Goal: Task Accomplishment & Management: Manage account settings

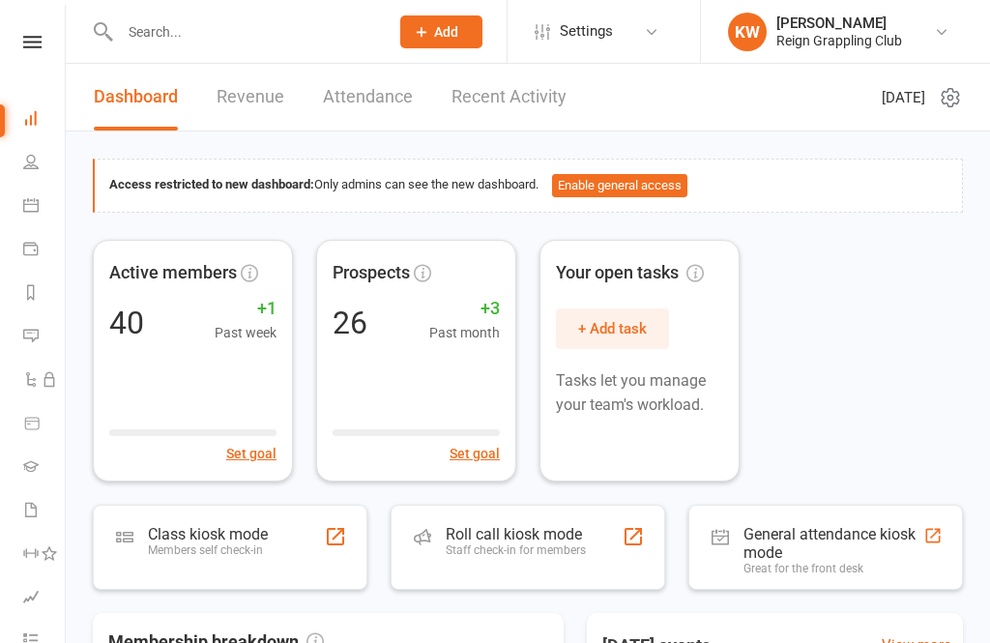
click at [23, 163] on icon at bounding box center [30, 161] width 15 height 15
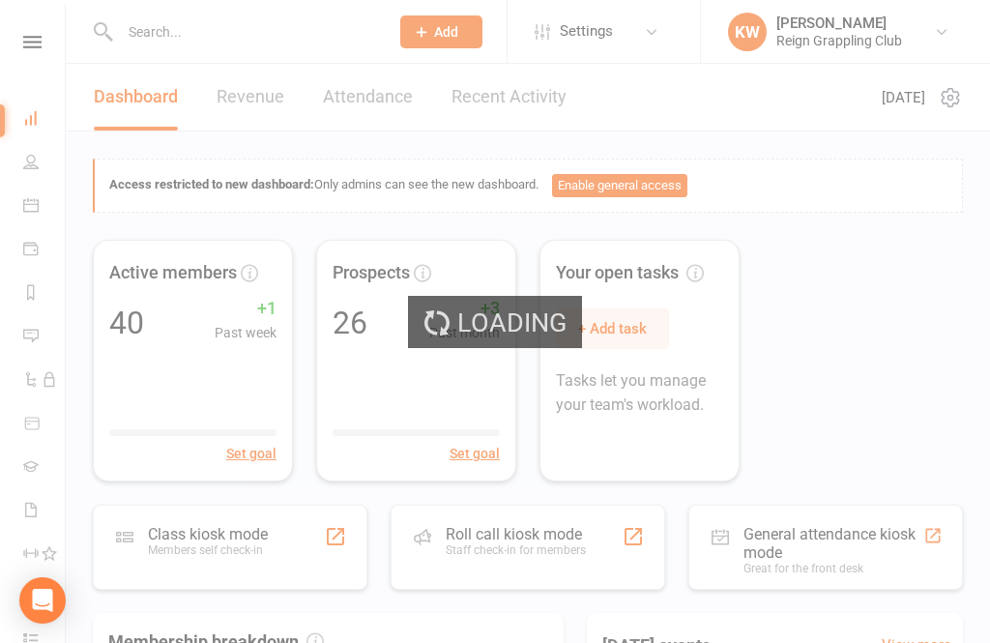
select select "50"
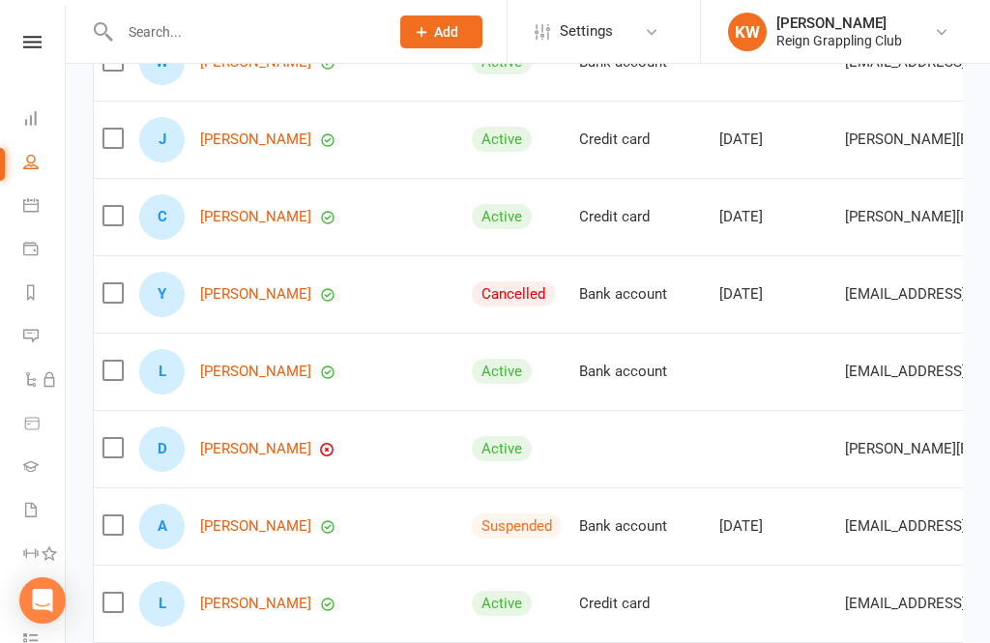
scroll to position [406, 0]
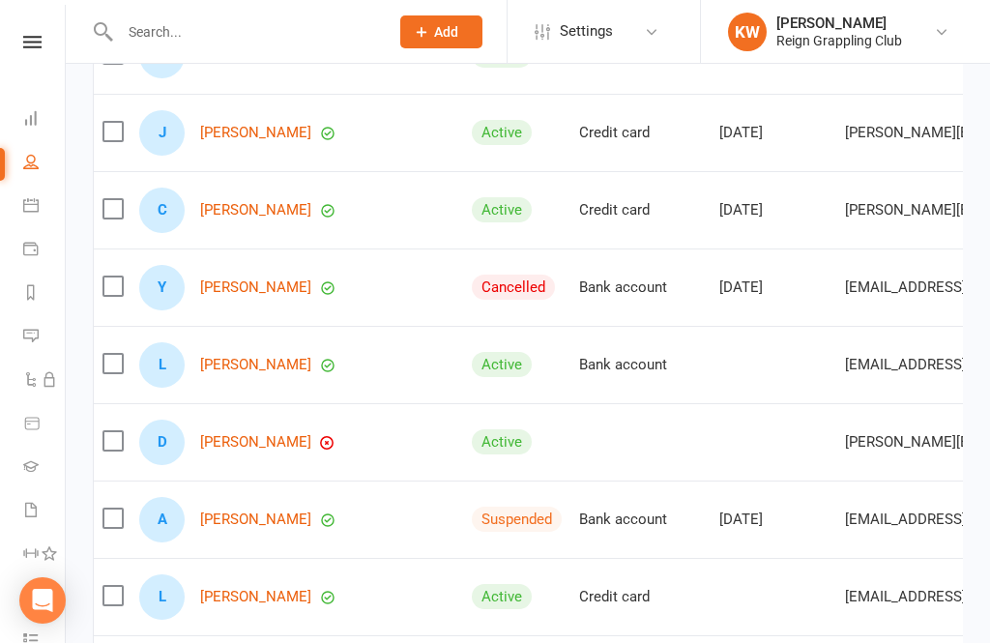
click at [252, 449] on link "[PERSON_NAME]" at bounding box center [255, 442] width 111 height 16
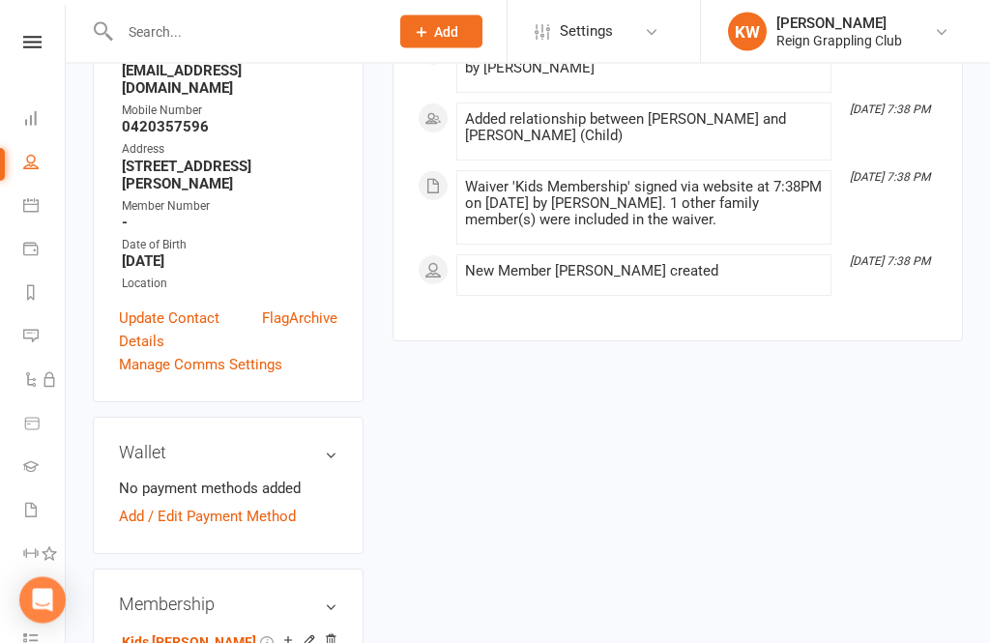
scroll to position [417, 0]
click at [262, 505] on link "Add / Edit Payment Method" at bounding box center [207, 516] width 177 height 23
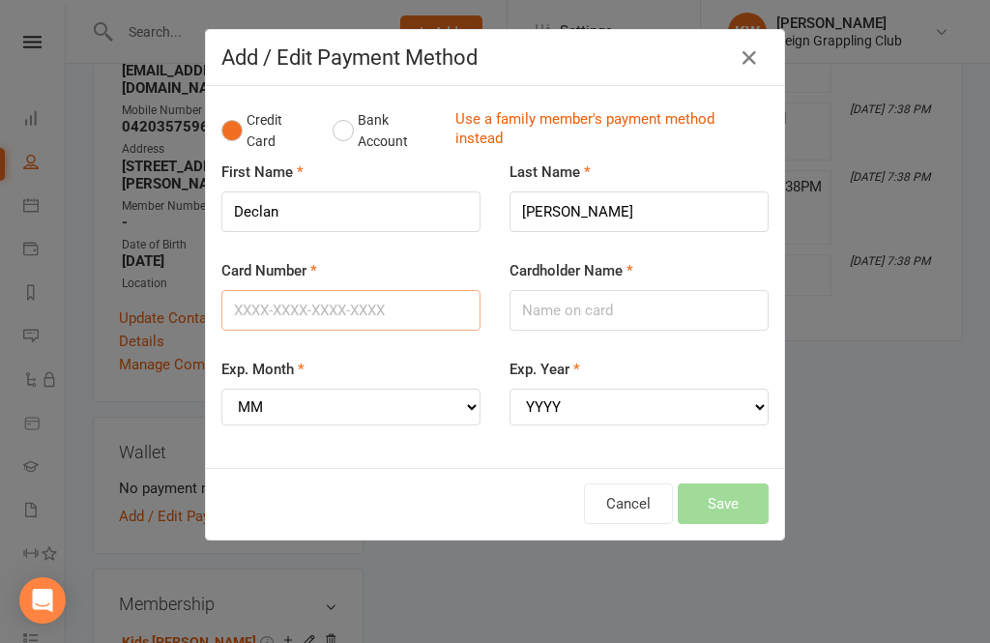
click at [314, 311] on input "Card Number" at bounding box center [351, 310] width 259 height 41
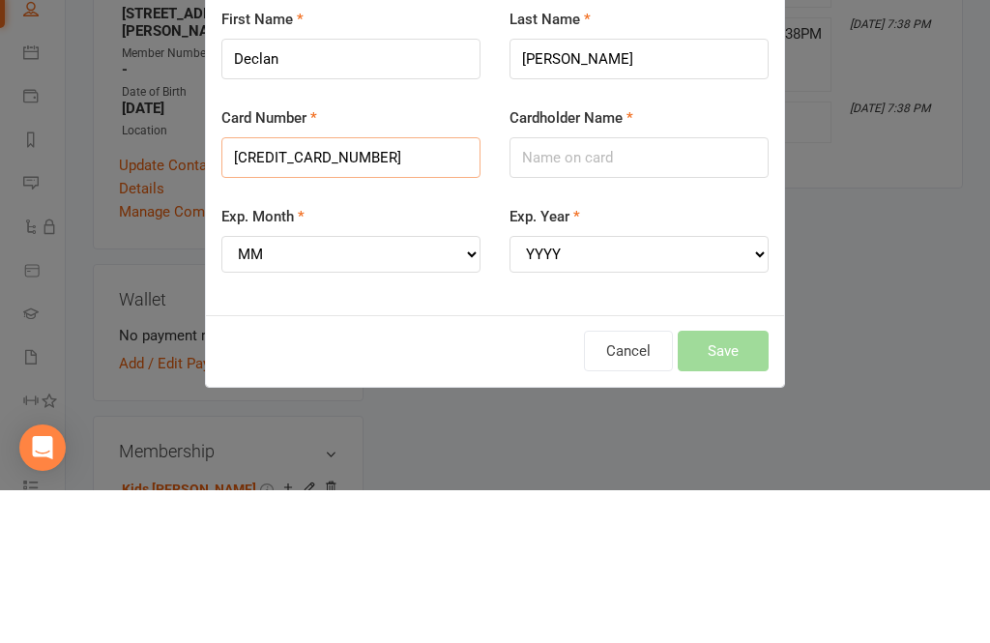
type input "[CREDIT_CARD_NUMBER]"
click at [620, 290] on input "Cardholder Name" at bounding box center [639, 310] width 259 height 41
type input "[PERSON_NAME]"
click at [334, 389] on select "MM 01 02 03 04 05 06 07 08 09 10 11 12" at bounding box center [351, 407] width 259 height 37
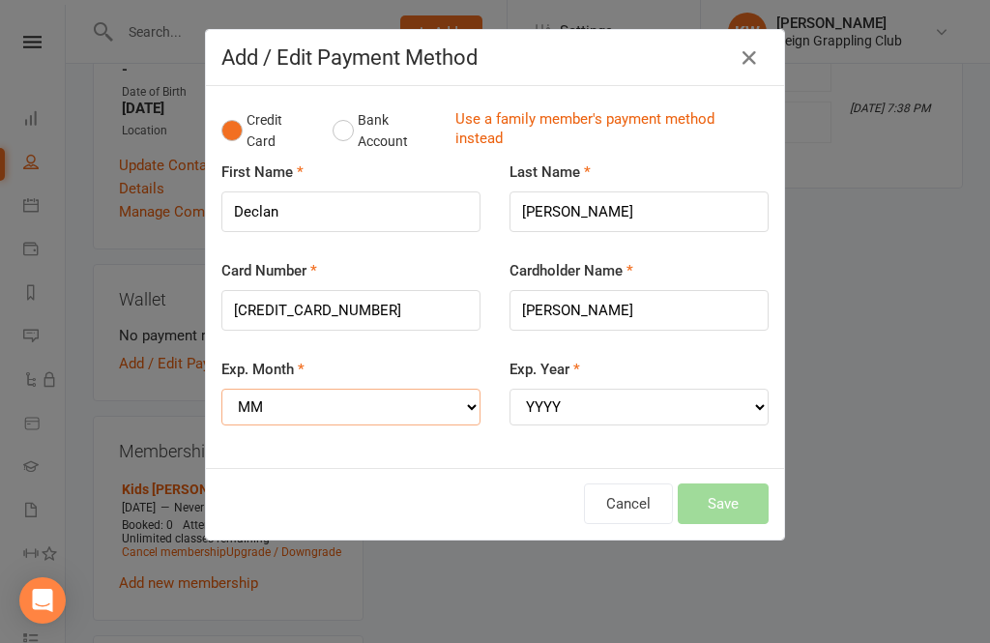
select select "07"
click at [602, 398] on select "YYYY 2025 2026 2027 2028 2029 2030 2031 2032 2033 2034" at bounding box center [639, 407] width 259 height 37
select select "2028"
click at [748, 488] on button "Save" at bounding box center [723, 504] width 91 height 41
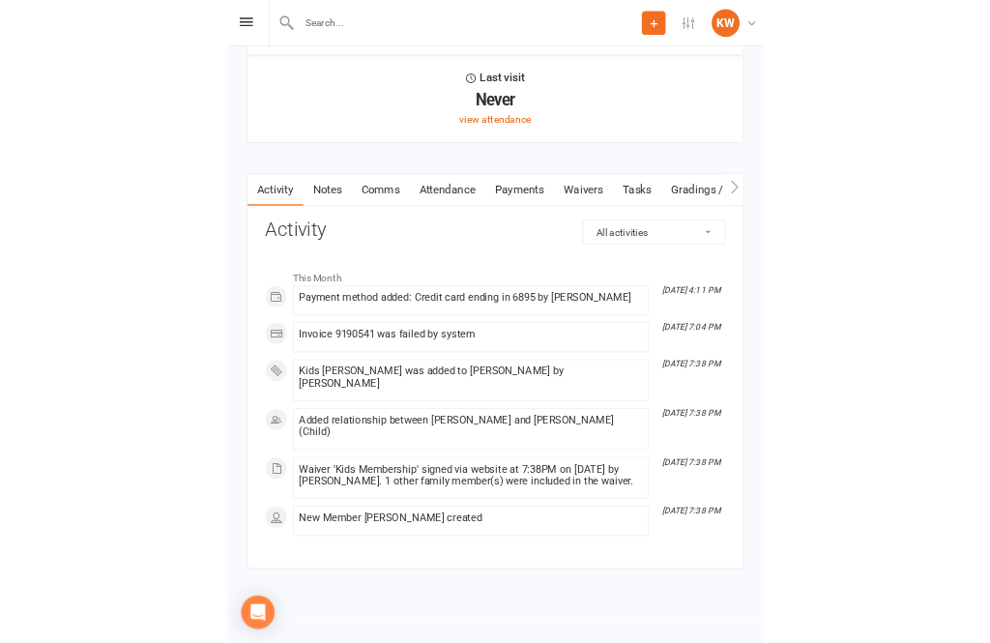
scroll to position [344, 0]
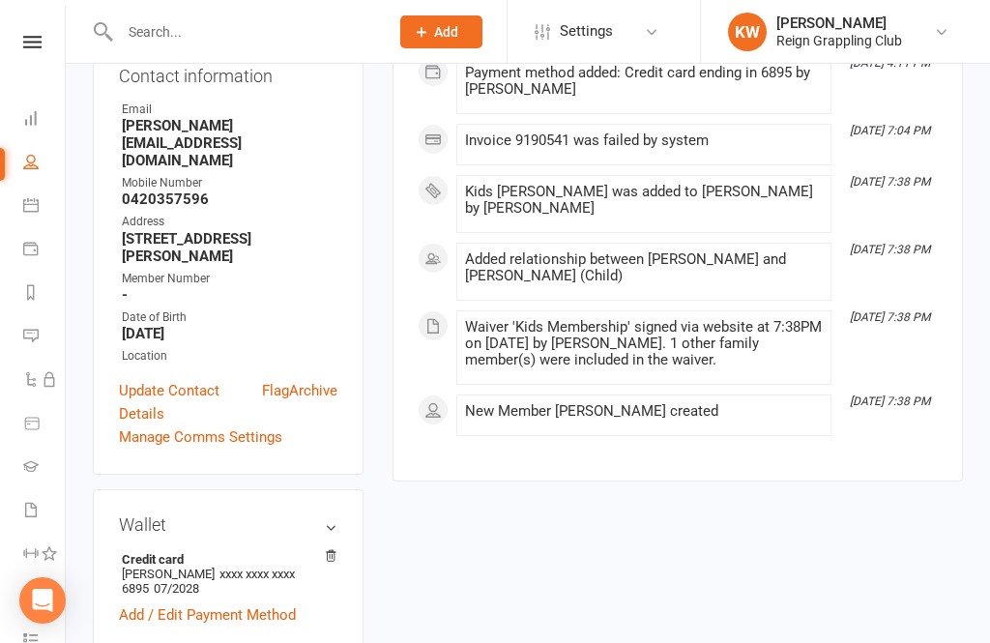
click at [15, 244] on li "Payments" at bounding box center [32, 251] width 65 height 44
click at [25, 249] on icon at bounding box center [30, 248] width 15 height 15
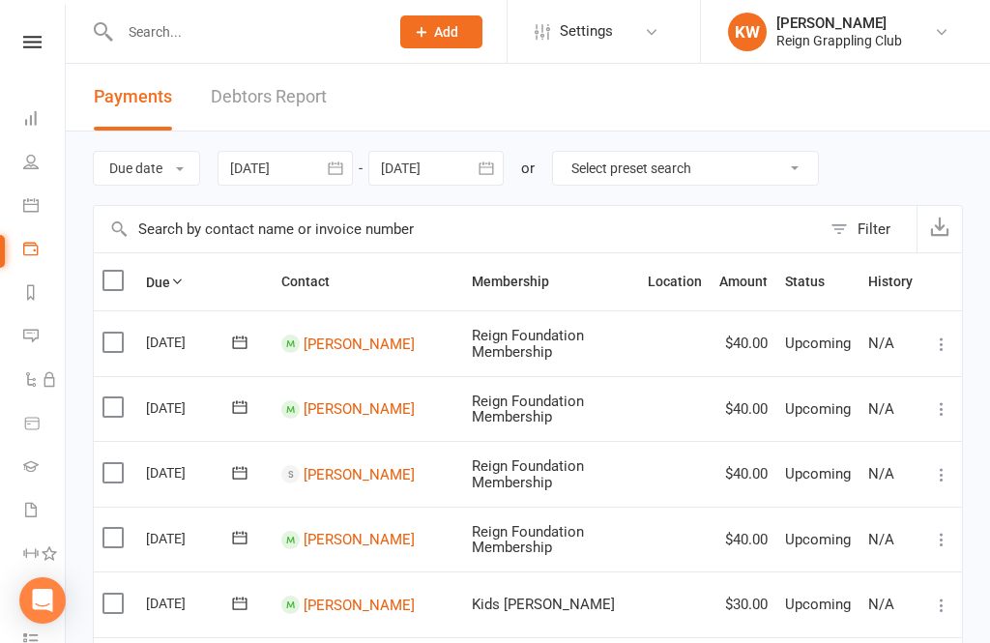
click at [712, 167] on select "Select preset search All failures All skipped payments All pending payments Suc…" at bounding box center [685, 168] width 265 height 33
select select "0"
type input "[DATE]"
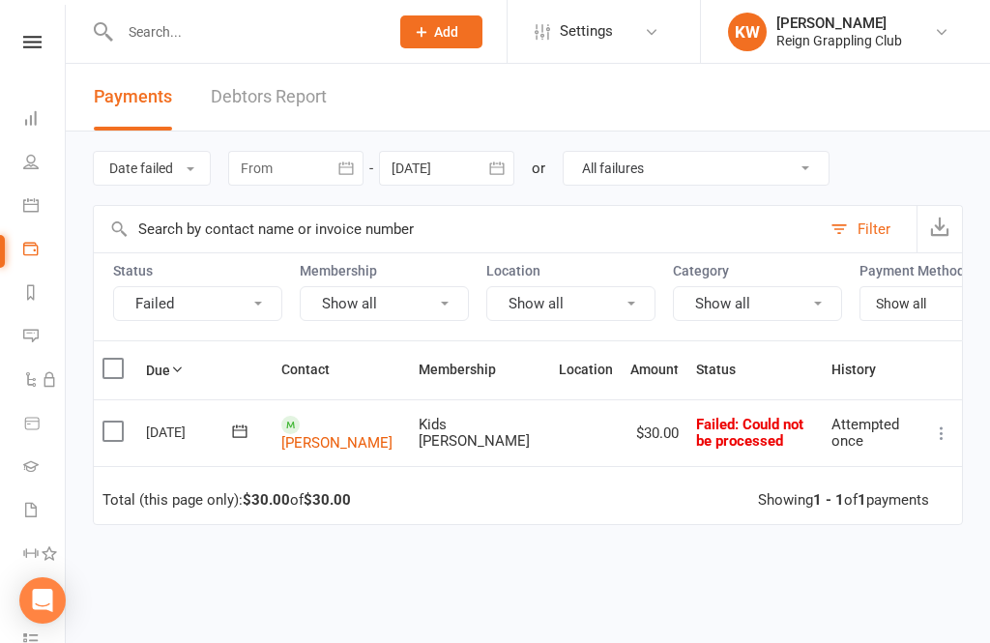
click at [951, 428] on icon at bounding box center [941, 433] width 19 height 19
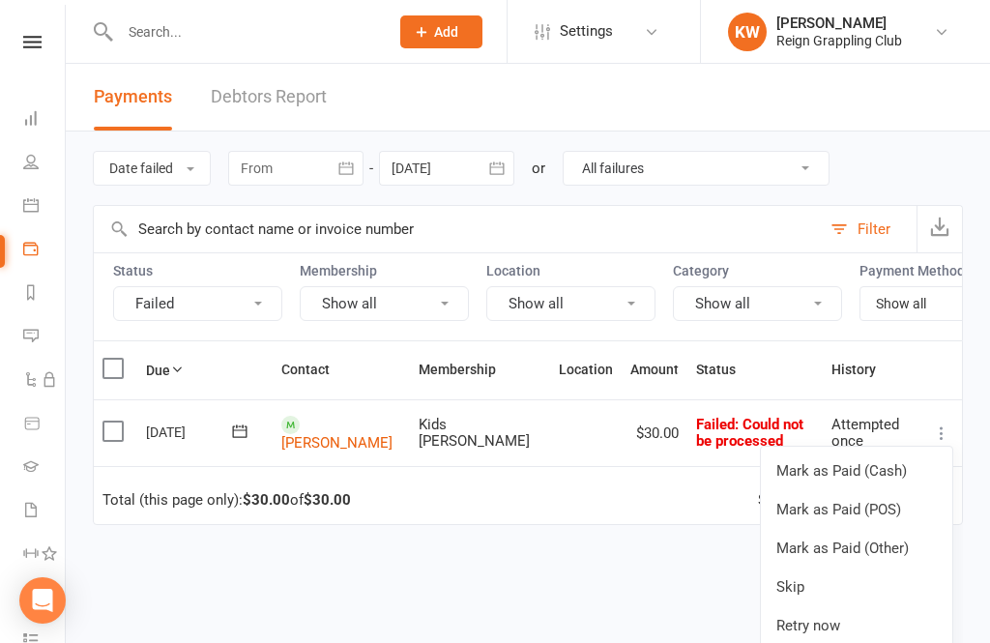
click at [803, 587] on link "Skip" at bounding box center [857, 587] width 192 height 39
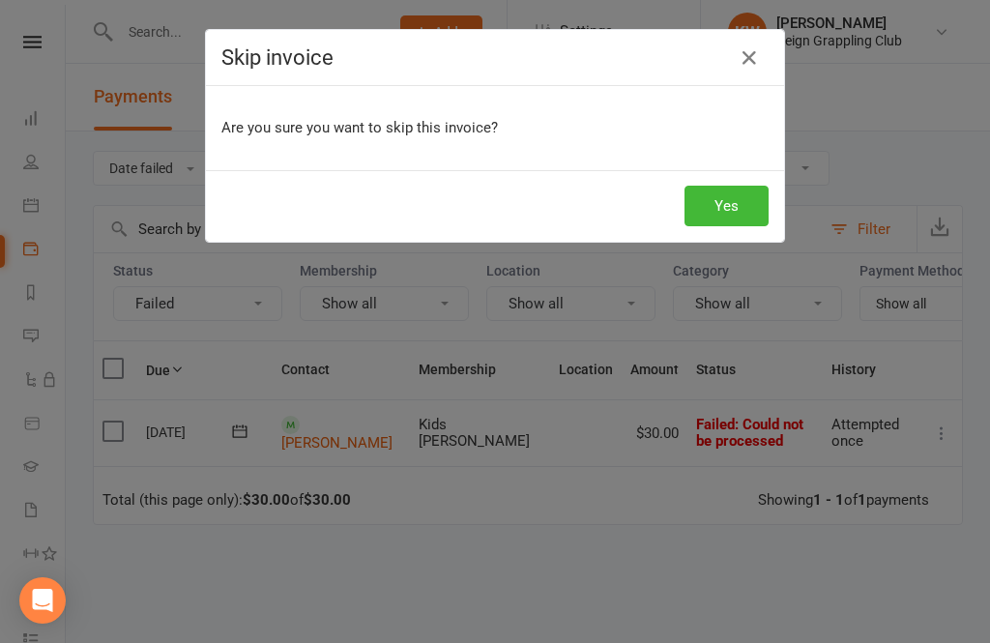
click at [728, 196] on button "Yes" at bounding box center [727, 206] width 84 height 41
